Goal: Navigation & Orientation: Find specific page/section

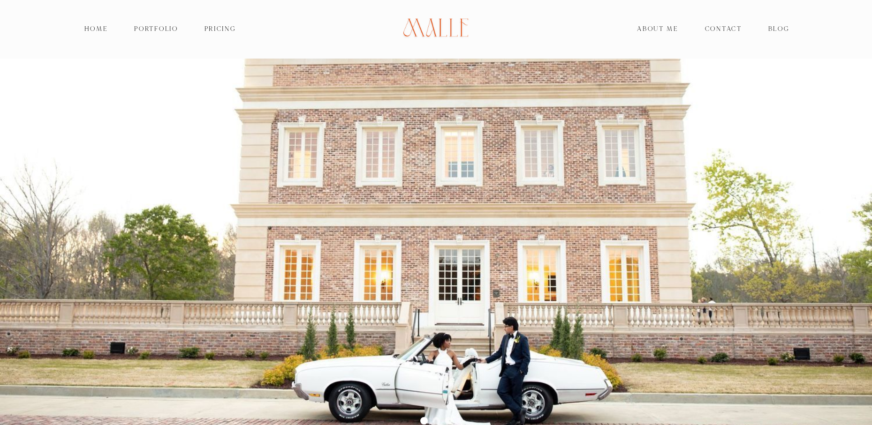
click at [732, 30] on link "Contact" at bounding box center [723, 29] width 63 height 13
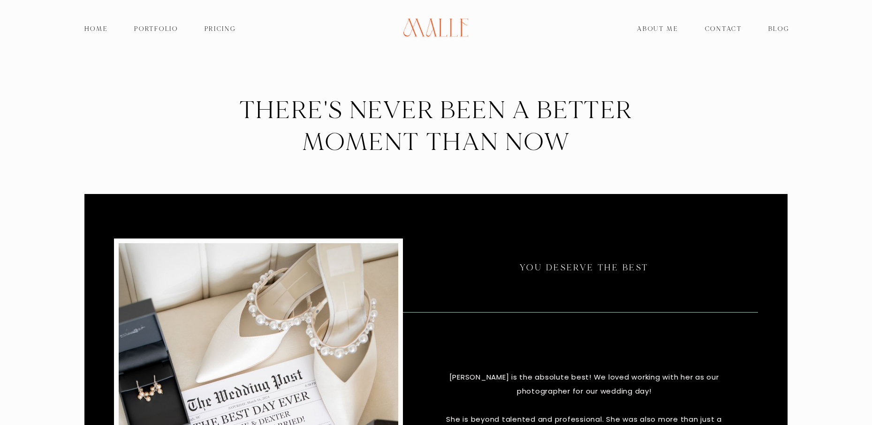
click at [227, 30] on link "Pricing" at bounding box center [220, 29] width 58 height 13
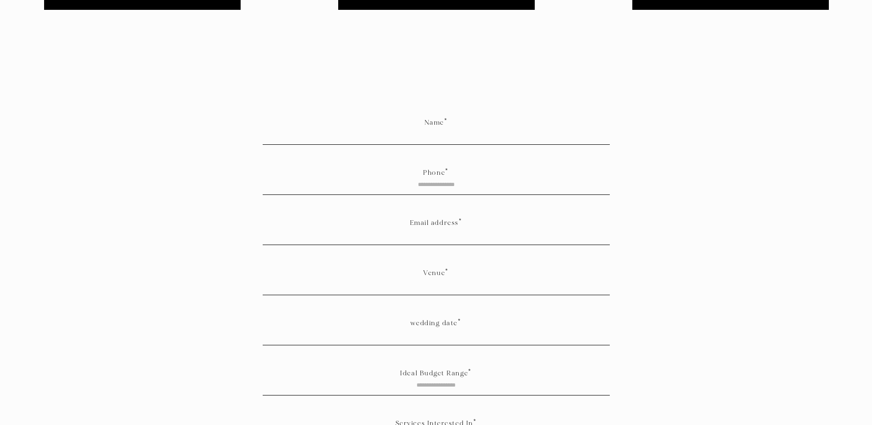
scroll to position [1093, 0]
